Goal: Check status: Check status

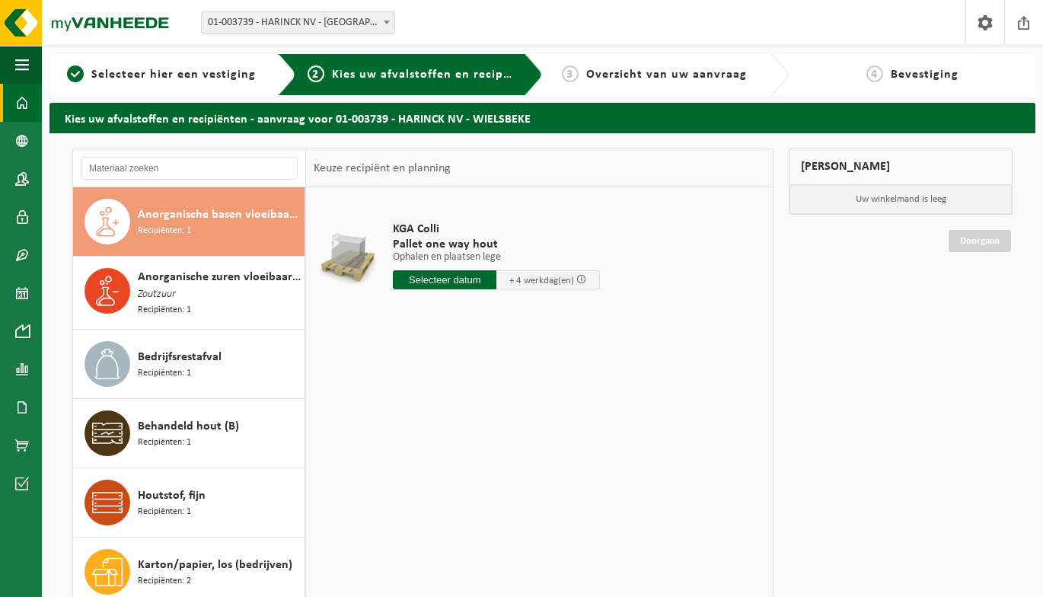
click at [18, 100] on span at bounding box center [22, 103] width 14 height 38
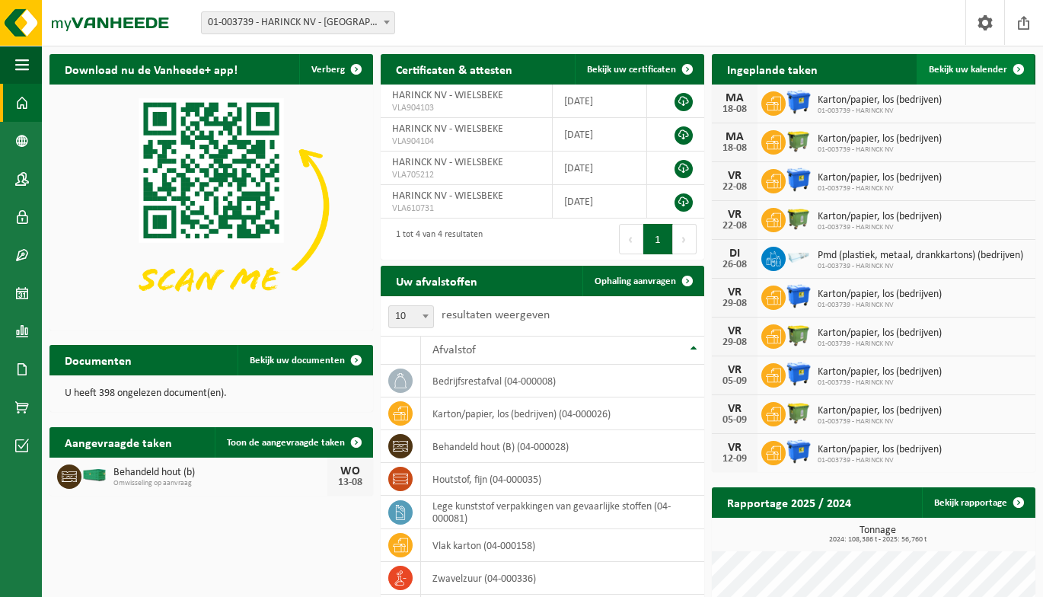
click at [975, 68] on span "Bekijk uw kalender" at bounding box center [967, 70] width 78 height 10
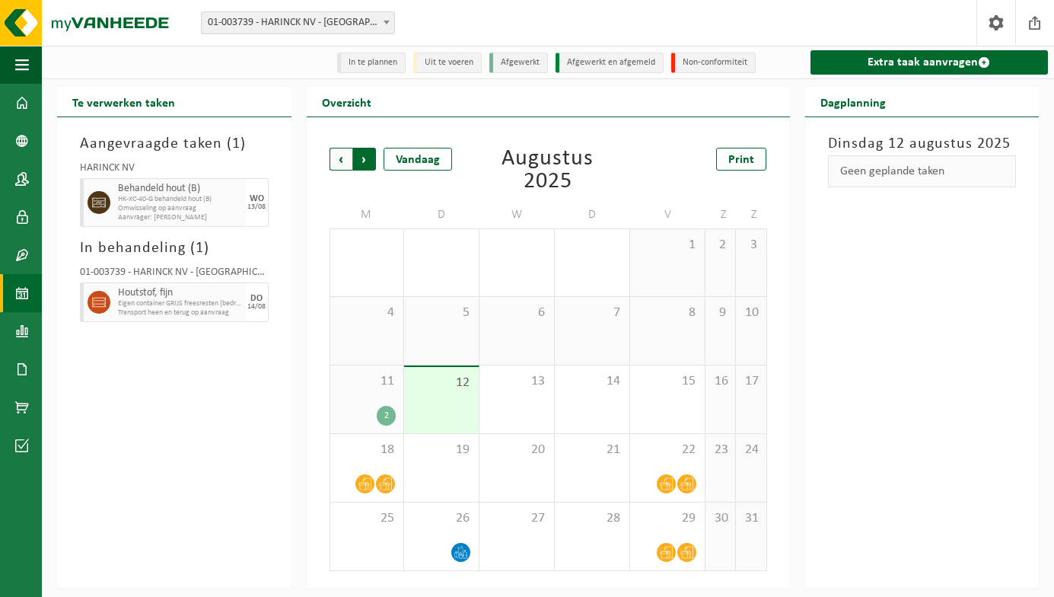
click at [345, 167] on span "Vorige" at bounding box center [341, 159] width 23 height 23
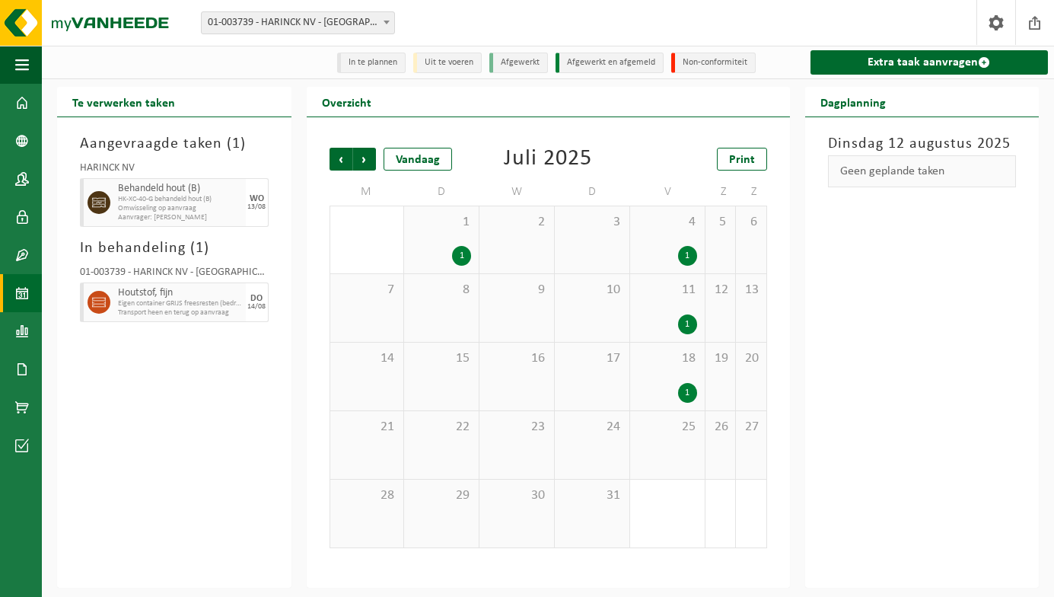
click at [345, 167] on span "Vorige" at bounding box center [341, 159] width 23 height 23
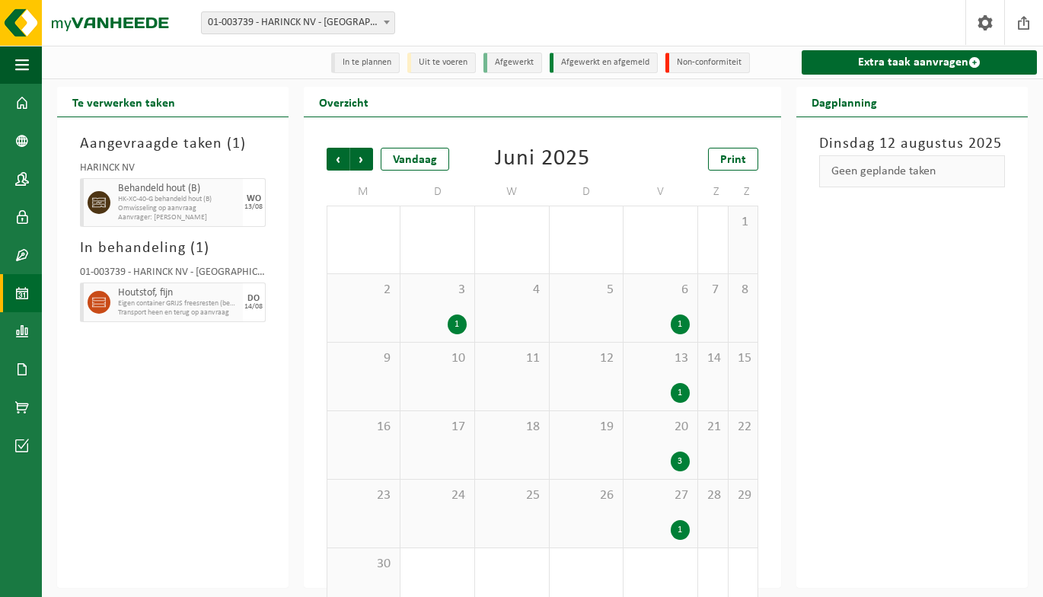
click at [680, 324] on div "1" at bounding box center [679, 324] width 19 height 20
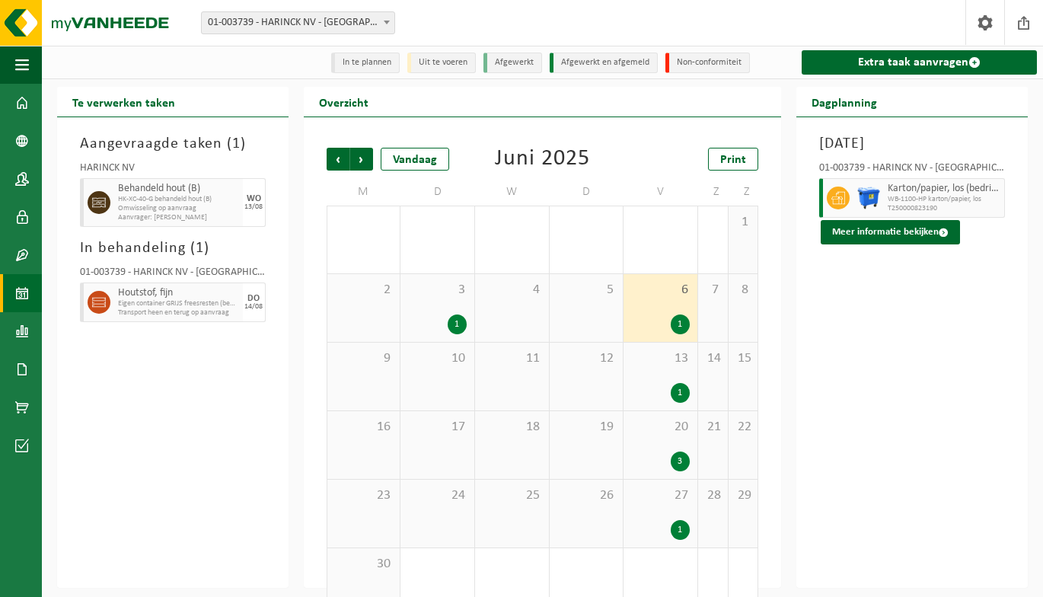
click at [457, 329] on div "1" at bounding box center [456, 324] width 19 height 20
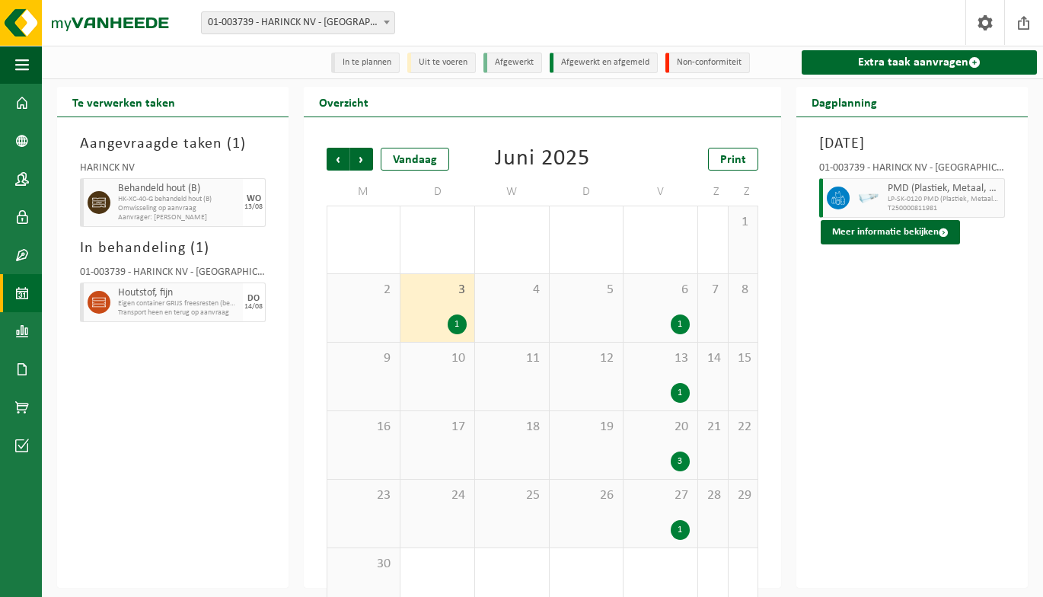
click at [677, 384] on div "1" at bounding box center [679, 393] width 19 height 20
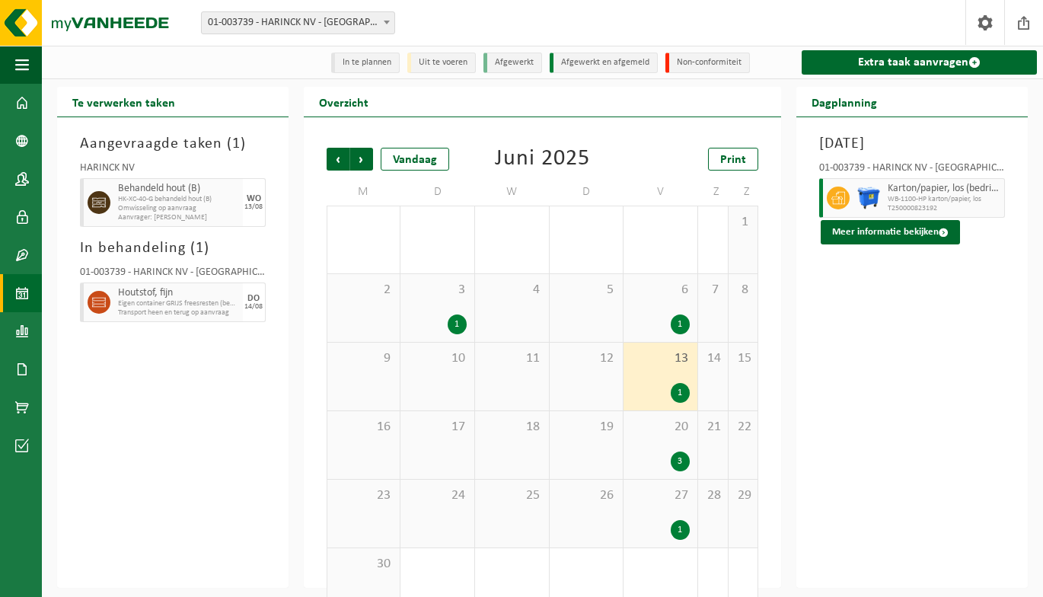
click at [677, 455] on div "3" at bounding box center [679, 461] width 19 height 20
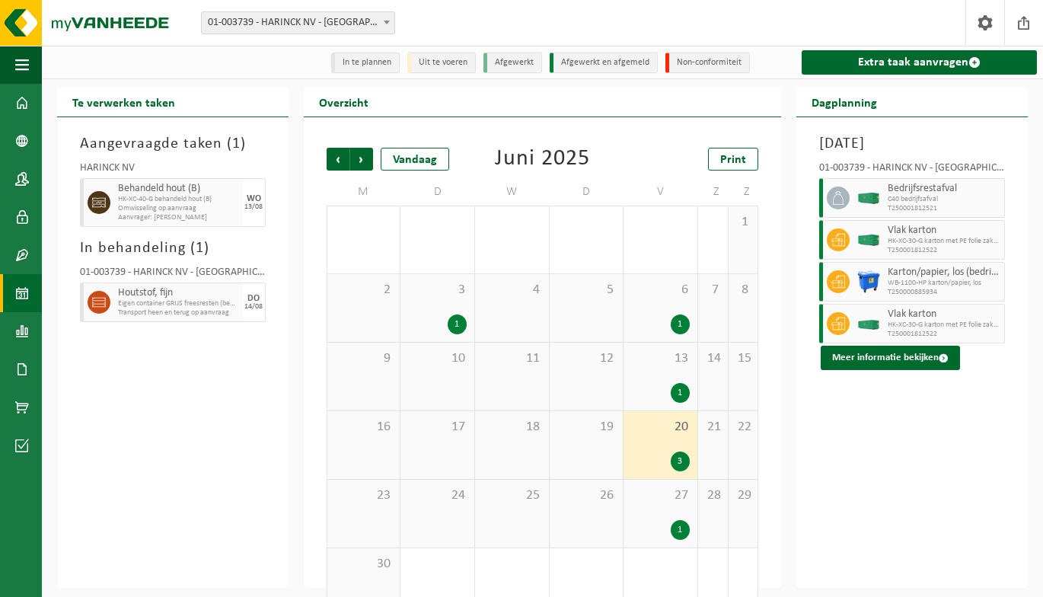
click at [455, 361] on span "10" at bounding box center [437, 358] width 59 height 17
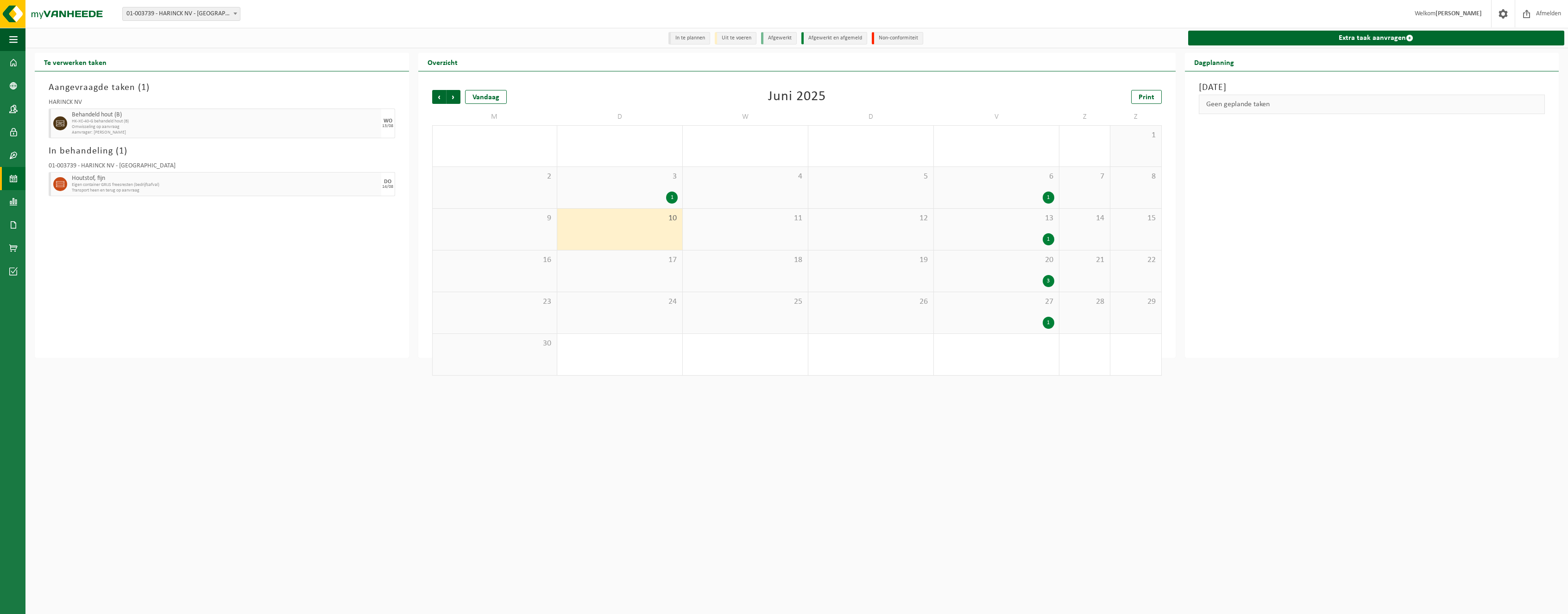
click at [288, 245] on div "Aangevraagde taken ( 1 ) HARINCK NV Behandeld hout (B) HK-XC-40-G behandeld hou…" at bounding box center [222, 214] width 374 height 286
